Goal: Communication & Community: Answer question/provide support

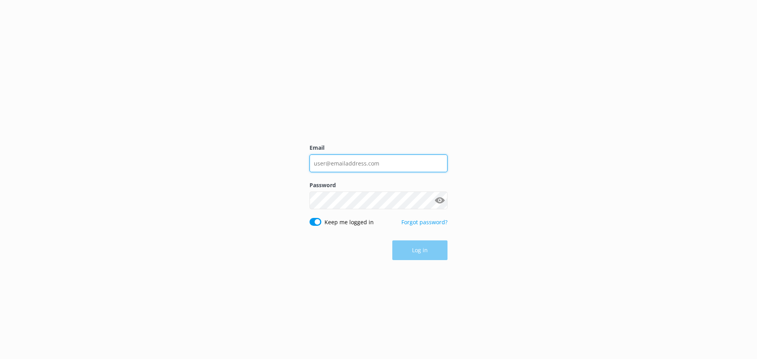
type input "[PERSON_NAME][EMAIL_ADDRESS][DOMAIN_NAME]"
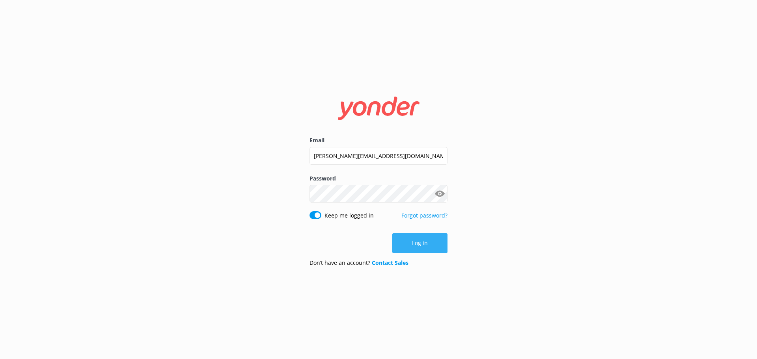
click at [414, 250] on button "Log in" at bounding box center [420, 244] width 55 height 20
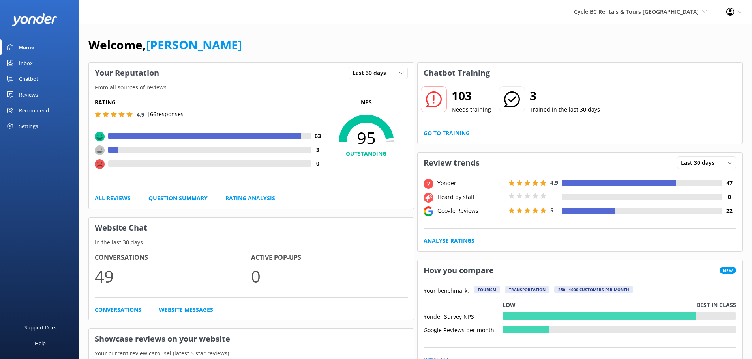
click at [44, 62] on link "Inbox" at bounding box center [39, 63] width 79 height 16
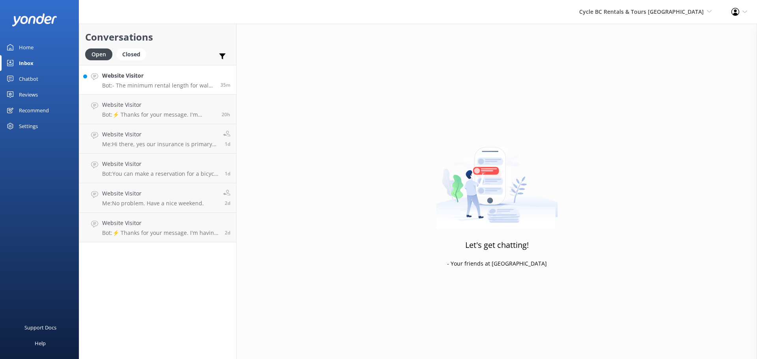
click at [182, 86] on p "Bot: - The minimum rental length for walk-in motorcycle rentals is 2 hours. - F…" at bounding box center [158, 85] width 112 height 7
